Goal: Find contact information: Find contact information

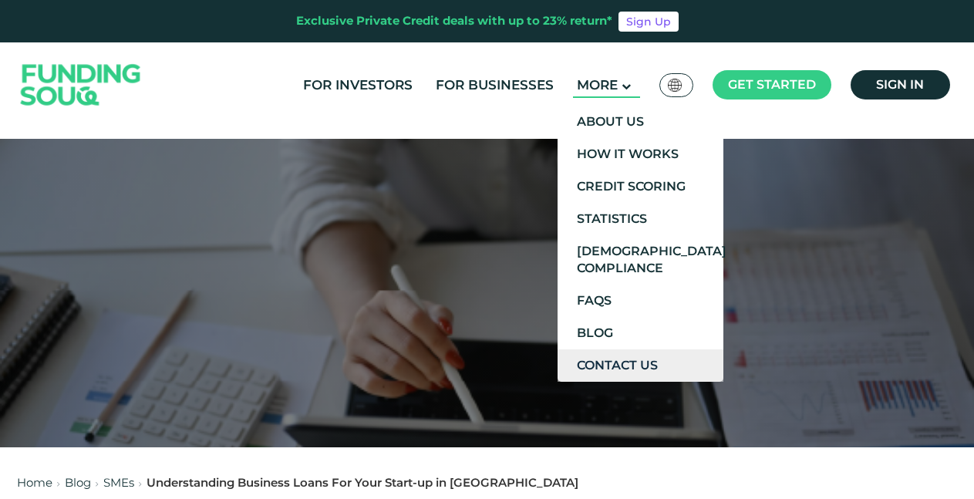
click at [625, 368] on link "Contact Us" at bounding box center [641, 365] width 166 height 32
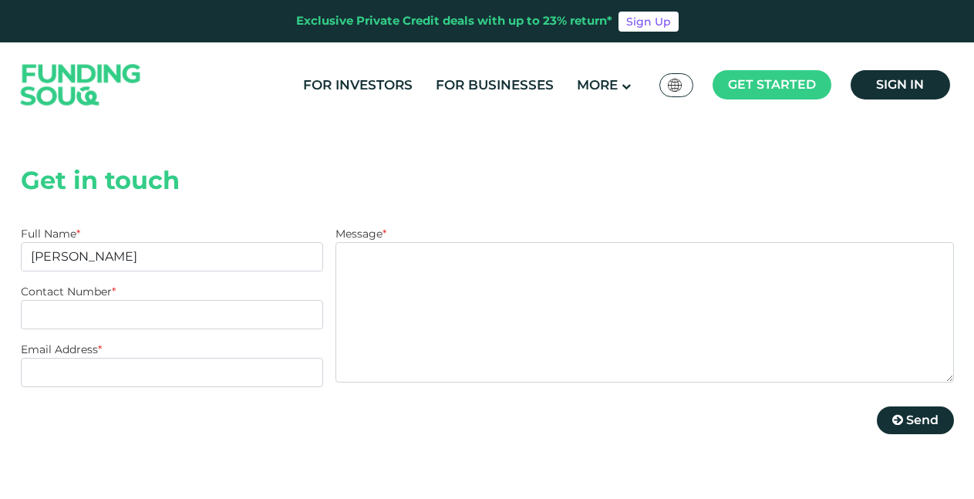
scroll to position [315, 0]
click at [136, 300] on input "Contact Number *" at bounding box center [172, 314] width 303 height 29
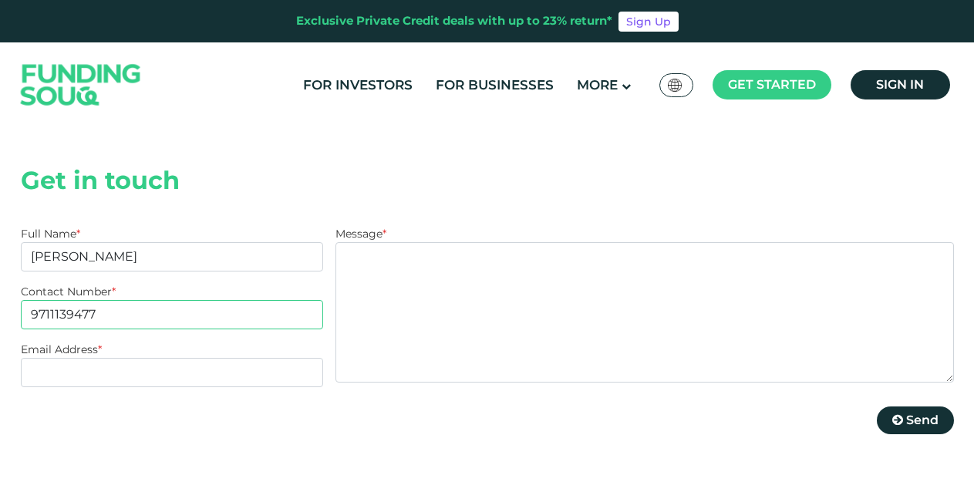
type input "9711139477"
click at [125, 358] on input "Email Address *" at bounding box center [172, 372] width 303 height 29
click at [116, 358] on input "Email Address *" at bounding box center [172, 372] width 303 height 29
paste input "[EMAIL_ADDRESS][DOMAIN_NAME]"
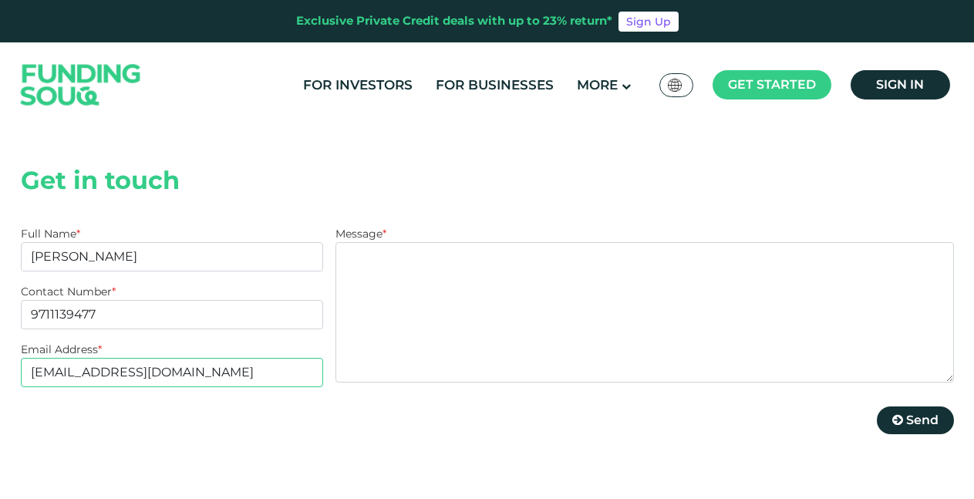
type input "[EMAIL_ADDRESS][DOMAIN_NAME]"
click at [144, 378] on div "Full Name * Wilfred Contact Number * 9711139477 Email Address * loanfinancier25…" at bounding box center [172, 340] width 303 height 229
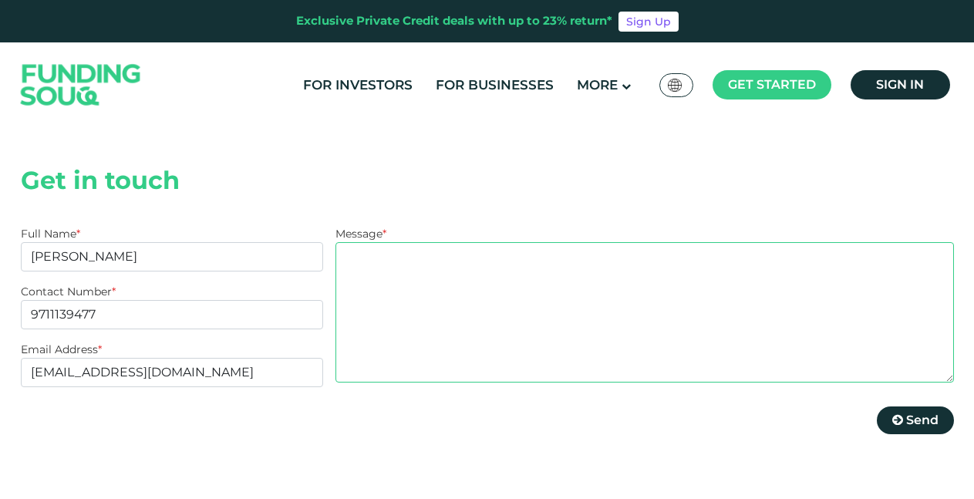
click at [572, 245] on textarea "Message *" at bounding box center [645, 312] width 618 height 140
paste textarea "GOOD DAY Do you need an urgent loan to solve your financial needs, we provide l…"
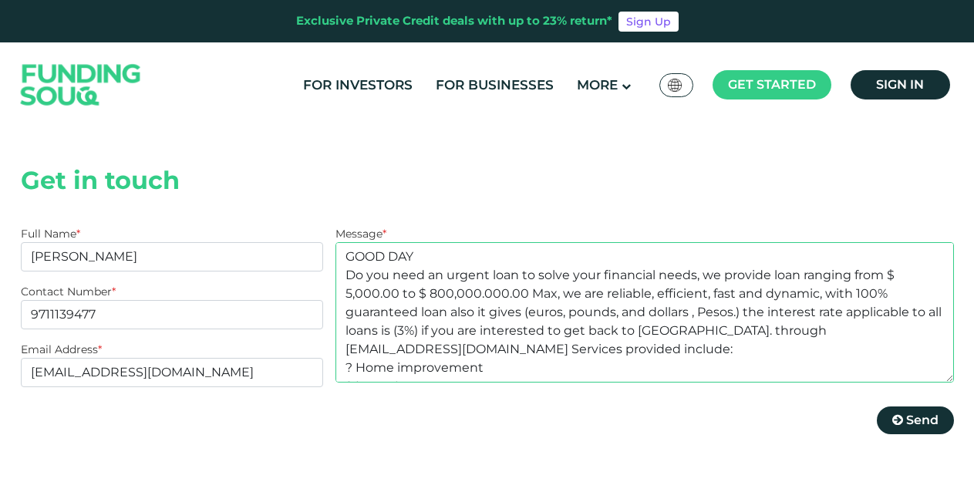
scroll to position [92, 0]
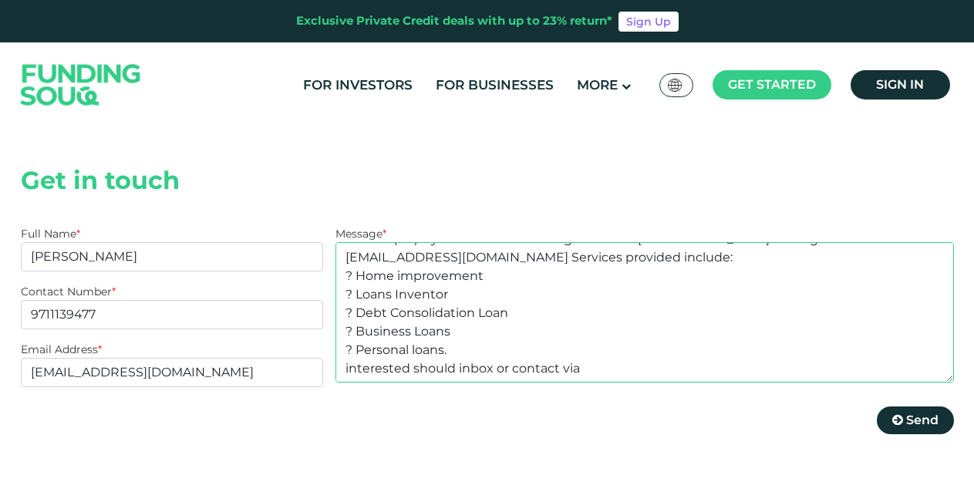
type textarea "GOOD DAY Do you need an urgent loan to solve your financial needs, we provide l…"
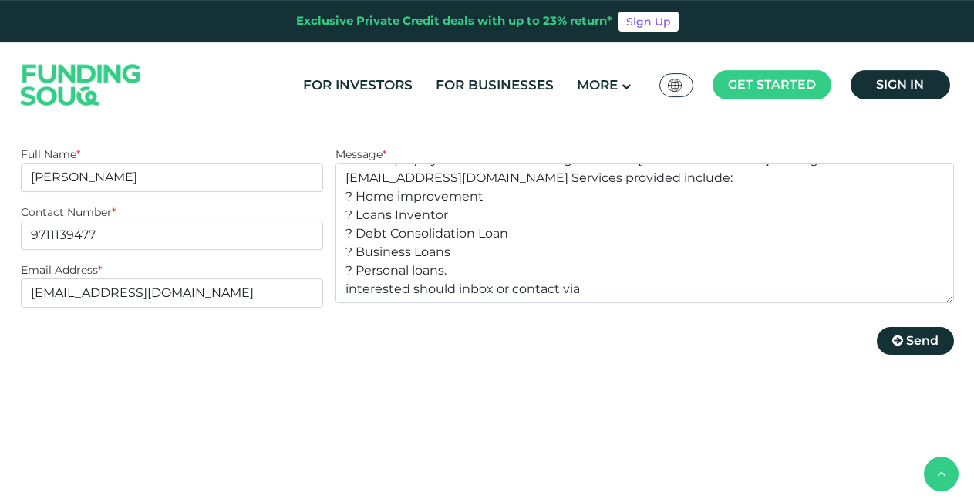
scroll to position [393, 0]
click at [923, 334] on span "Send" at bounding box center [922, 341] width 32 height 15
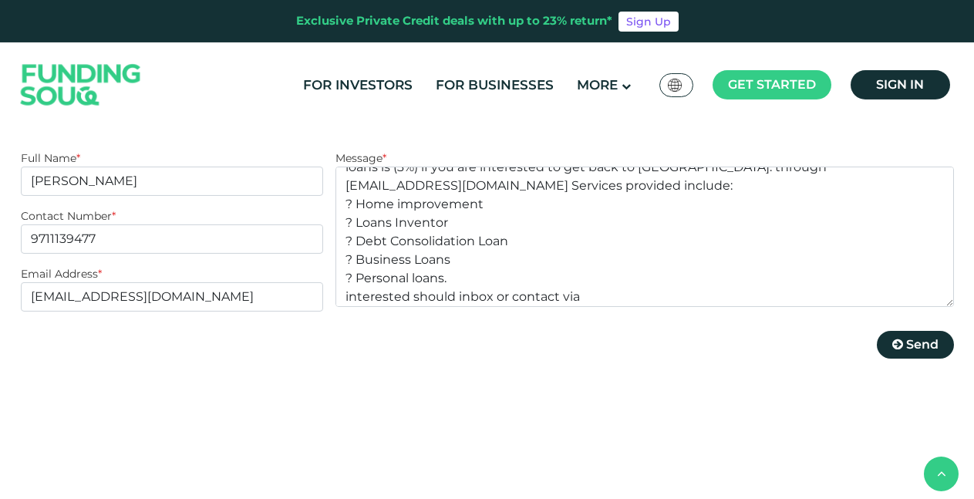
scroll to position [393, 0]
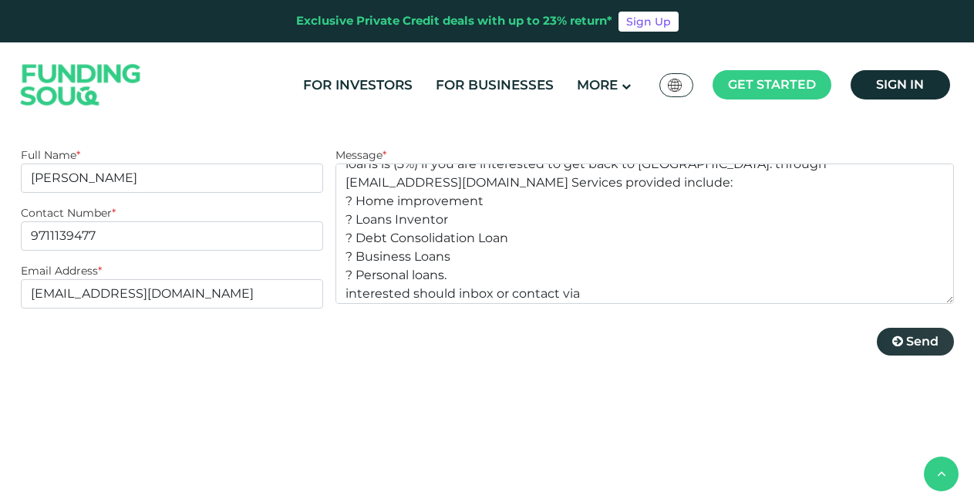
click at [916, 334] on span "Send" at bounding box center [922, 341] width 32 height 15
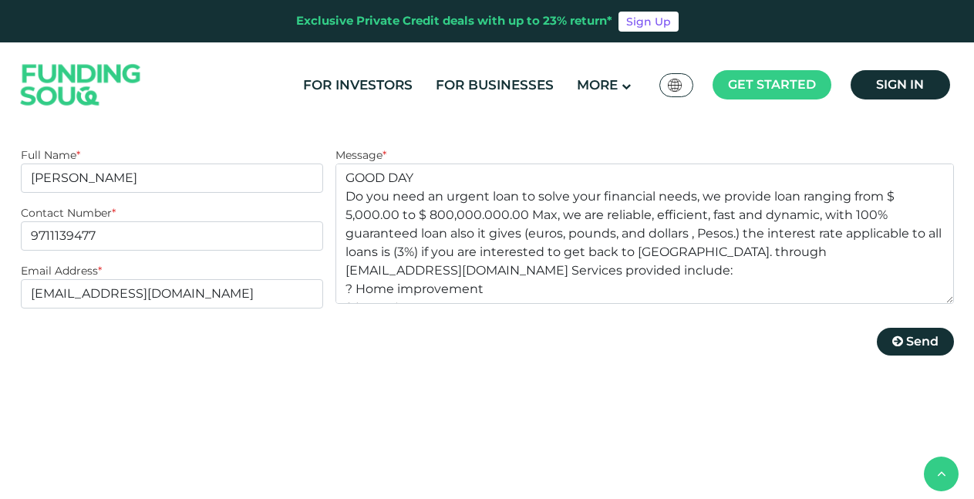
scroll to position [88, 0]
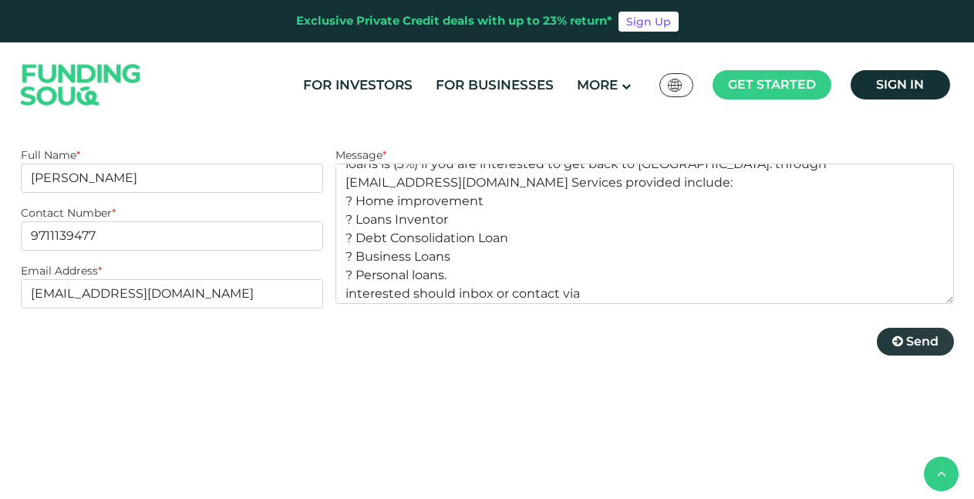
click at [911, 334] on span "Send" at bounding box center [922, 341] width 32 height 15
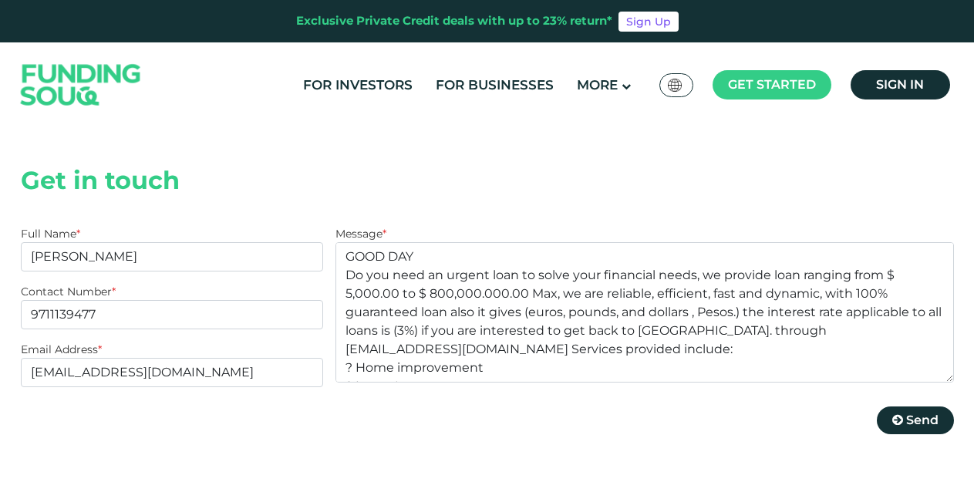
scroll to position [98, 0]
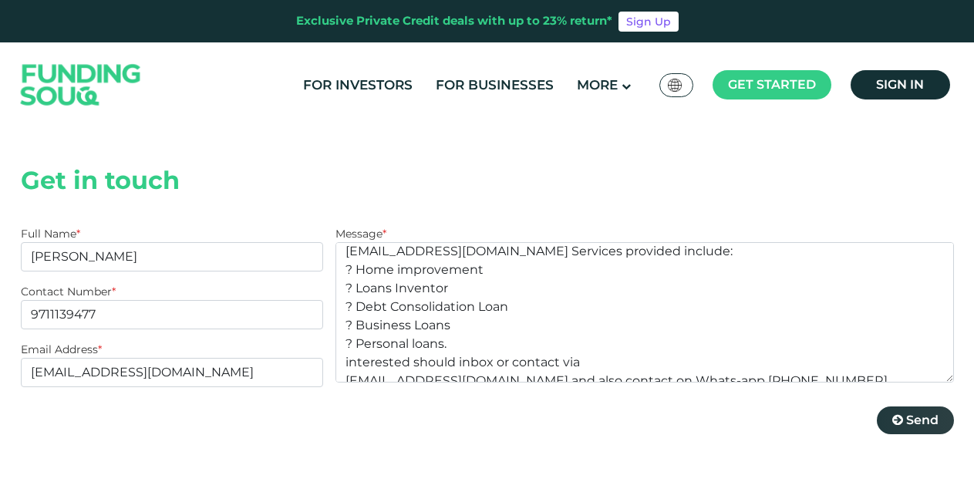
click at [918, 413] on span "Send" at bounding box center [922, 420] width 32 height 15
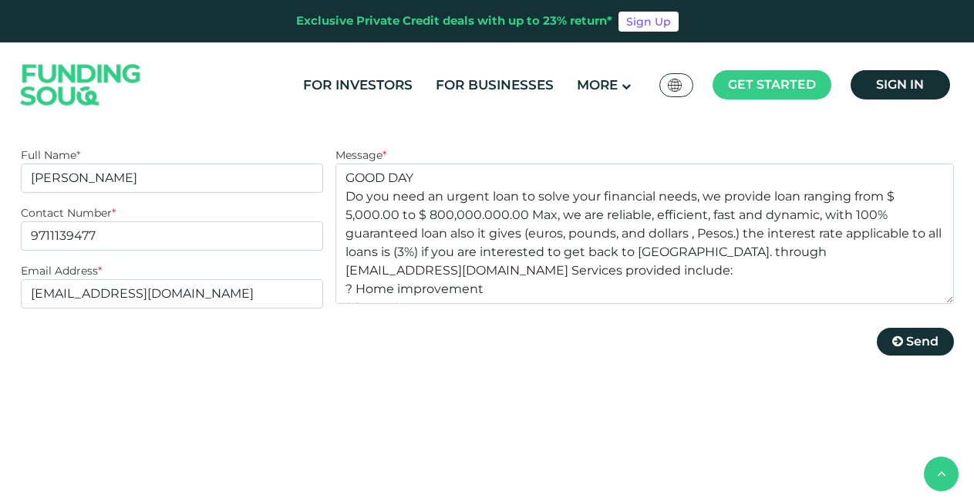
scroll to position [393, 0]
click at [923, 334] on span "Send" at bounding box center [922, 341] width 32 height 15
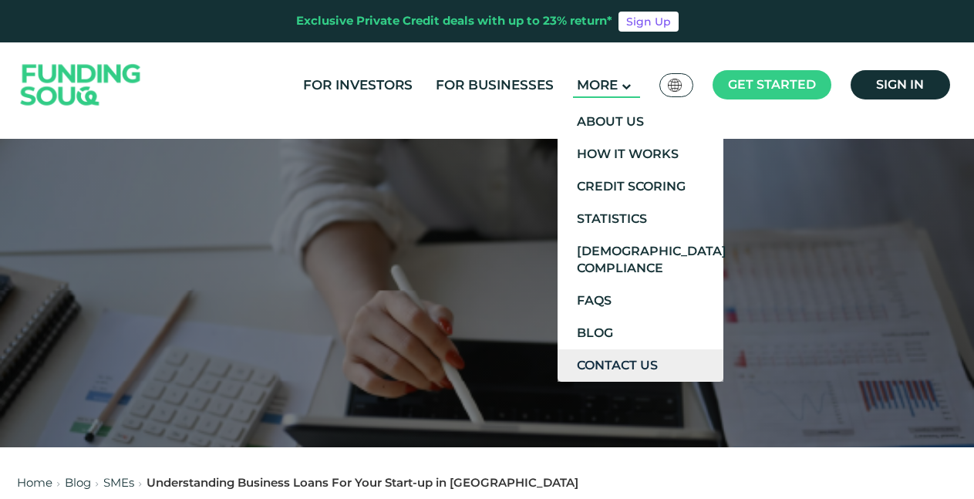
click at [637, 365] on link "Contact Us" at bounding box center [641, 365] width 166 height 32
